Goal: Find specific page/section: Find specific page/section

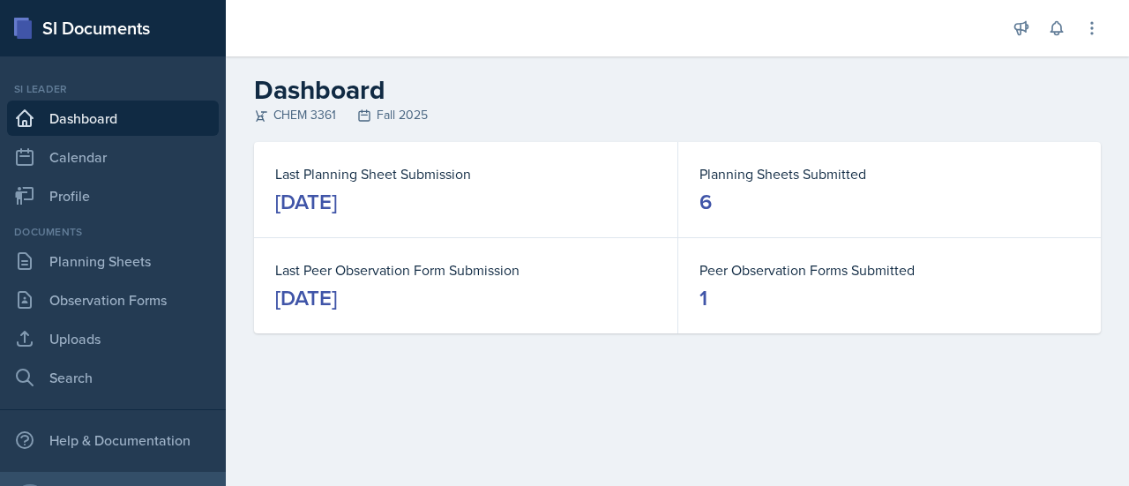
click at [109, 280] on div "Documents Planning Sheets Observation Forms Uploads Search" at bounding box center [113, 309] width 212 height 171
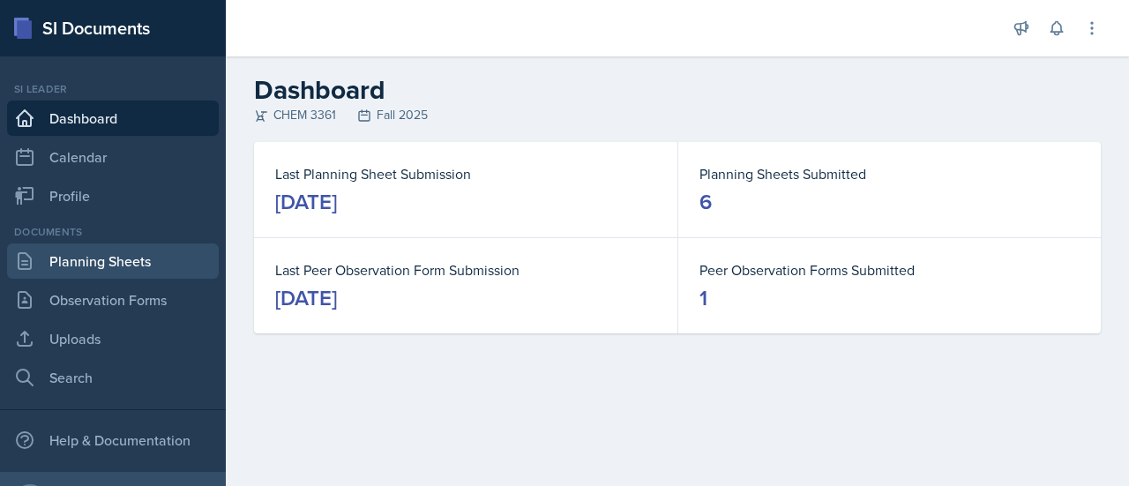
click at [102, 264] on link "Planning Sheets" at bounding box center [113, 260] width 212 height 35
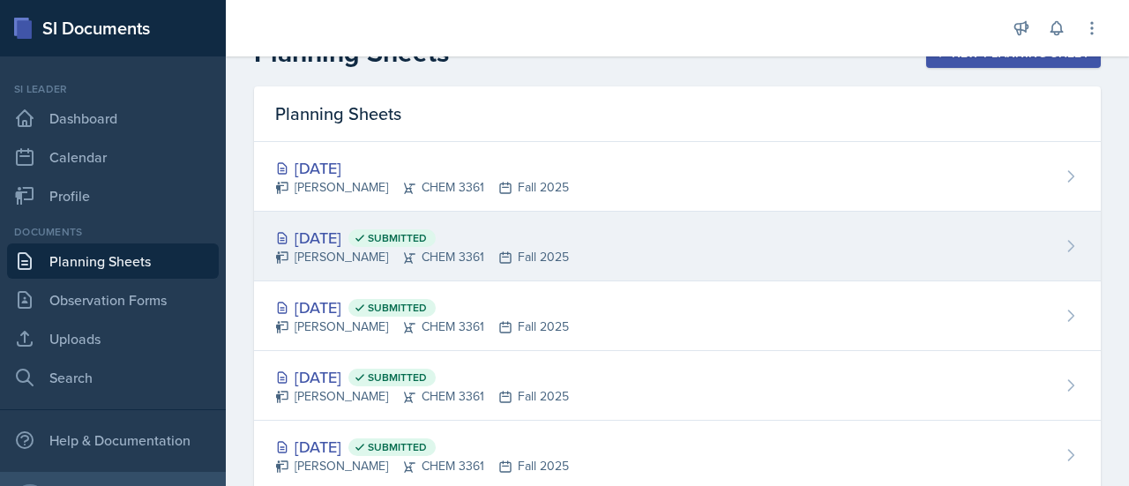
scroll to position [38, 0]
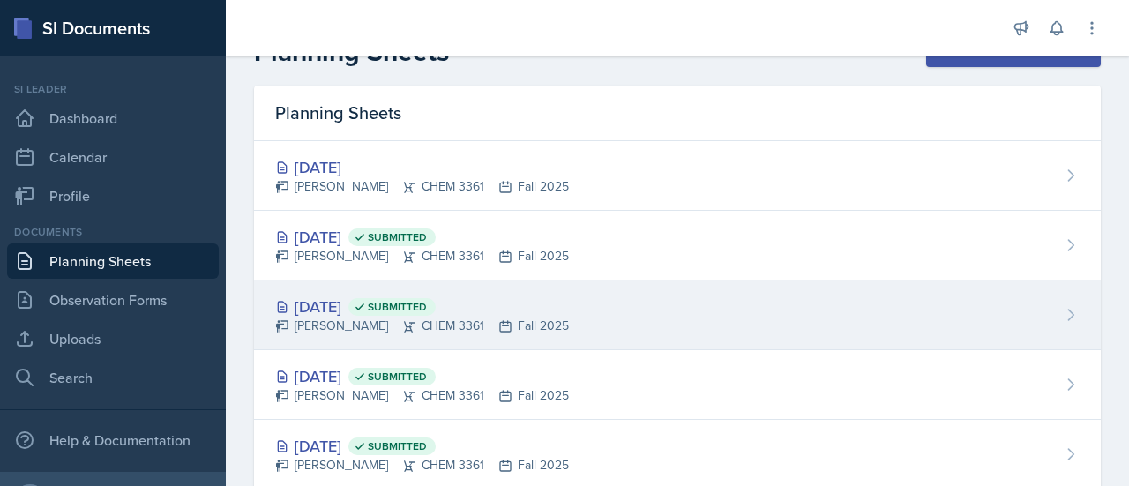
click at [642, 317] on div "[DATE] Submitted [PERSON_NAME] CHEM 3361 Fall 2025" at bounding box center [677, 315] width 846 height 70
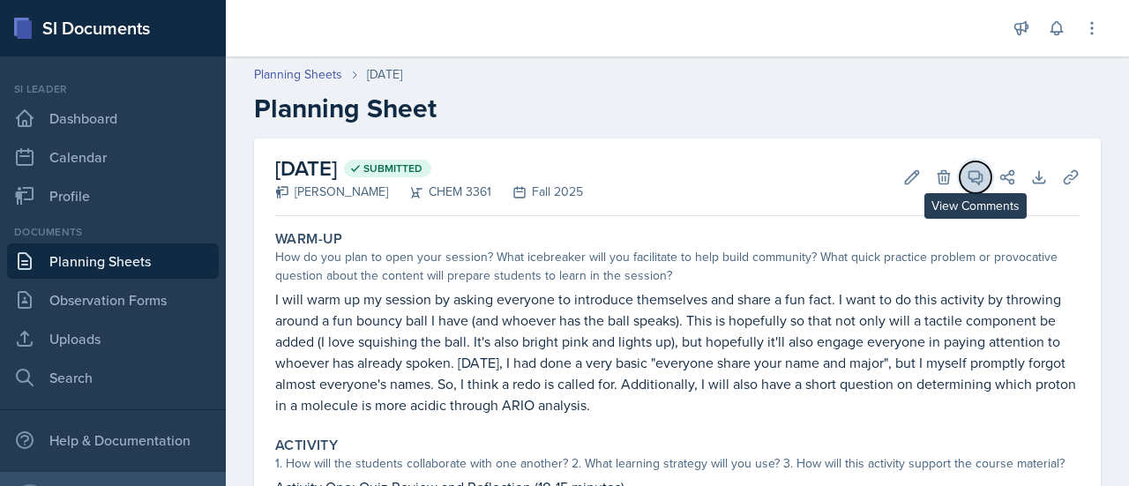
click at [966, 174] on icon at bounding box center [975, 177] width 18 height 18
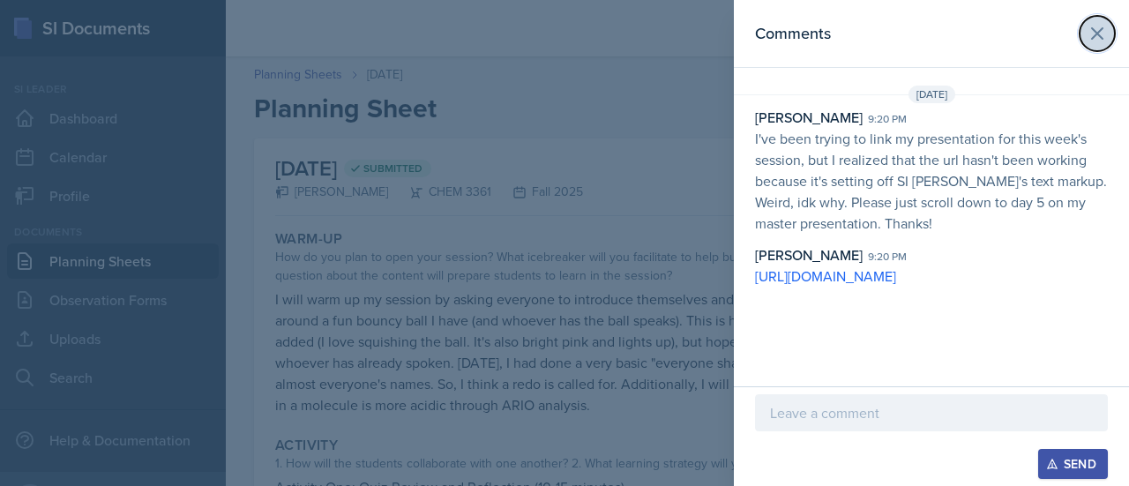
click at [1099, 35] on icon at bounding box center [1097, 33] width 11 height 11
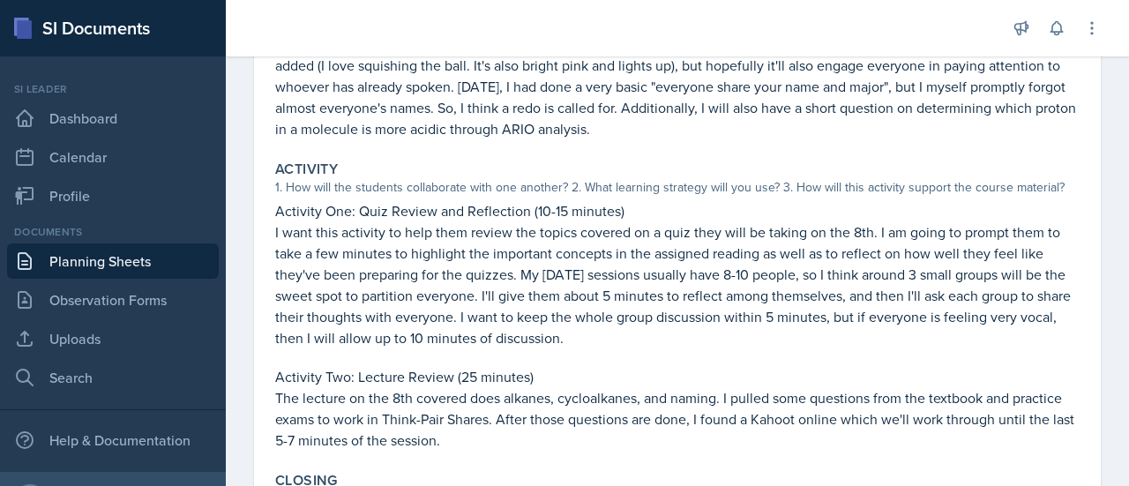
scroll to position [514, 0]
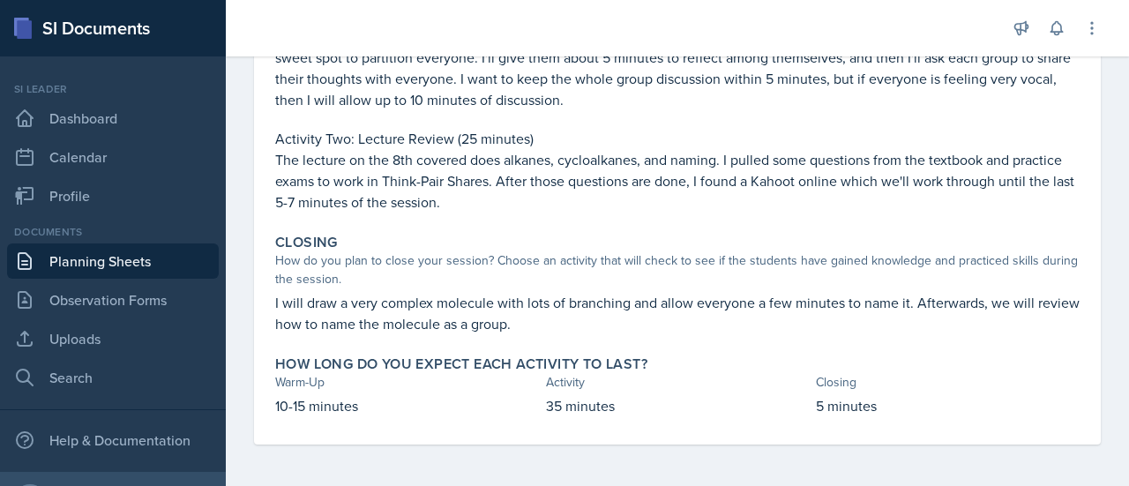
click at [129, 260] on link "Planning Sheets" at bounding box center [113, 260] width 212 height 35
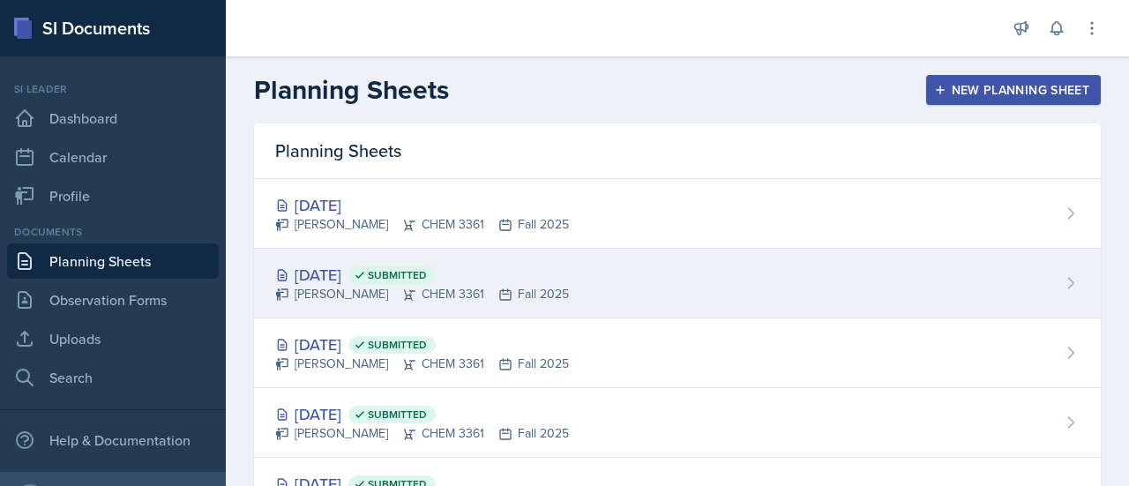
click at [406, 287] on icon at bounding box center [409, 294] width 14 height 14
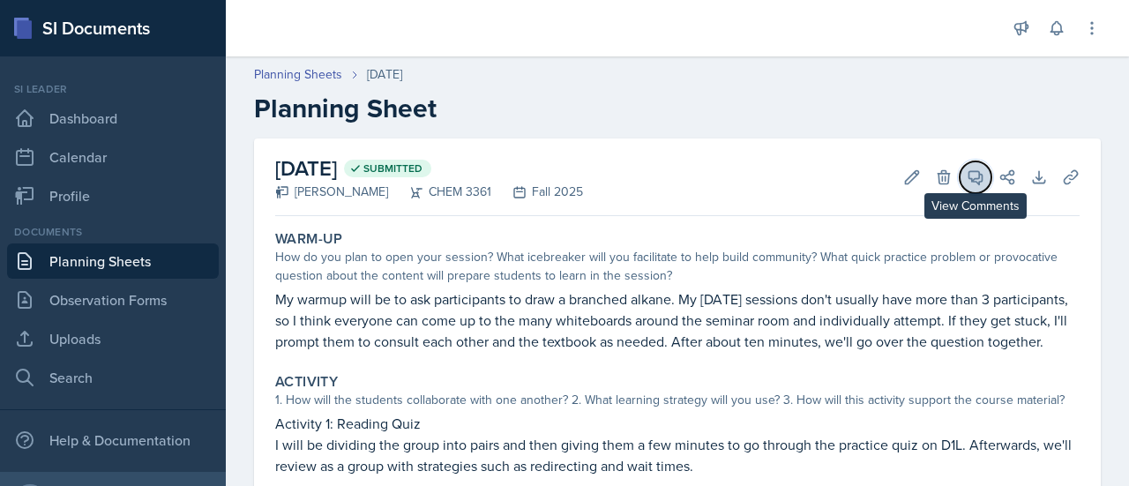
click at [977, 174] on span at bounding box center [981, 171] width 9 height 9
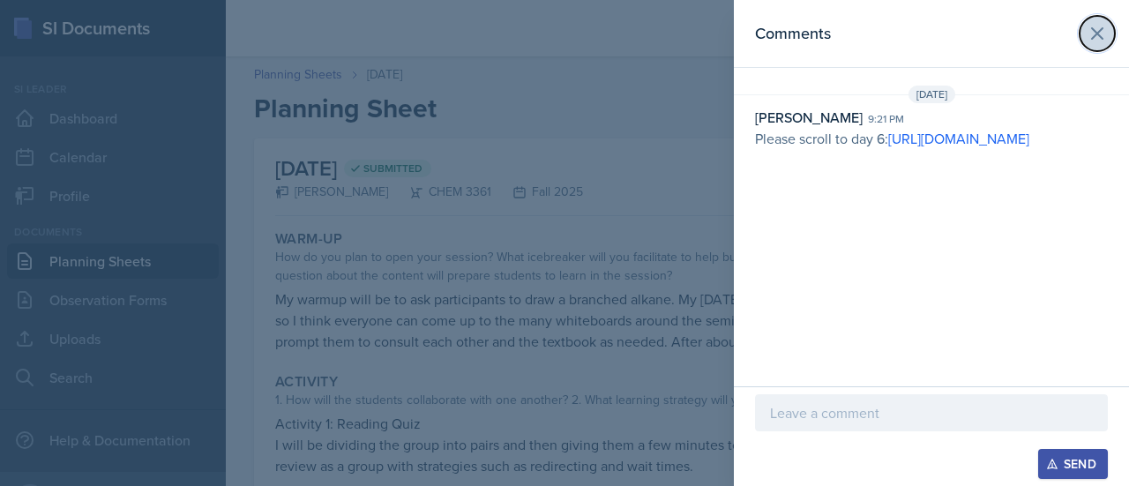
click at [1104, 34] on icon at bounding box center [1096, 33] width 21 height 21
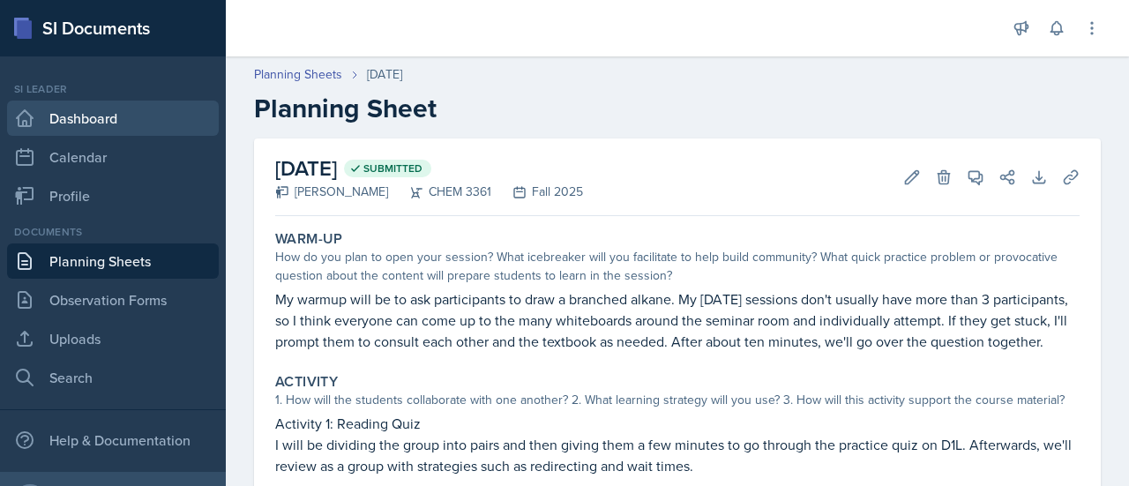
click at [136, 117] on link "Dashboard" at bounding box center [113, 118] width 212 height 35
